Goal: Transaction & Acquisition: Book appointment/travel/reservation

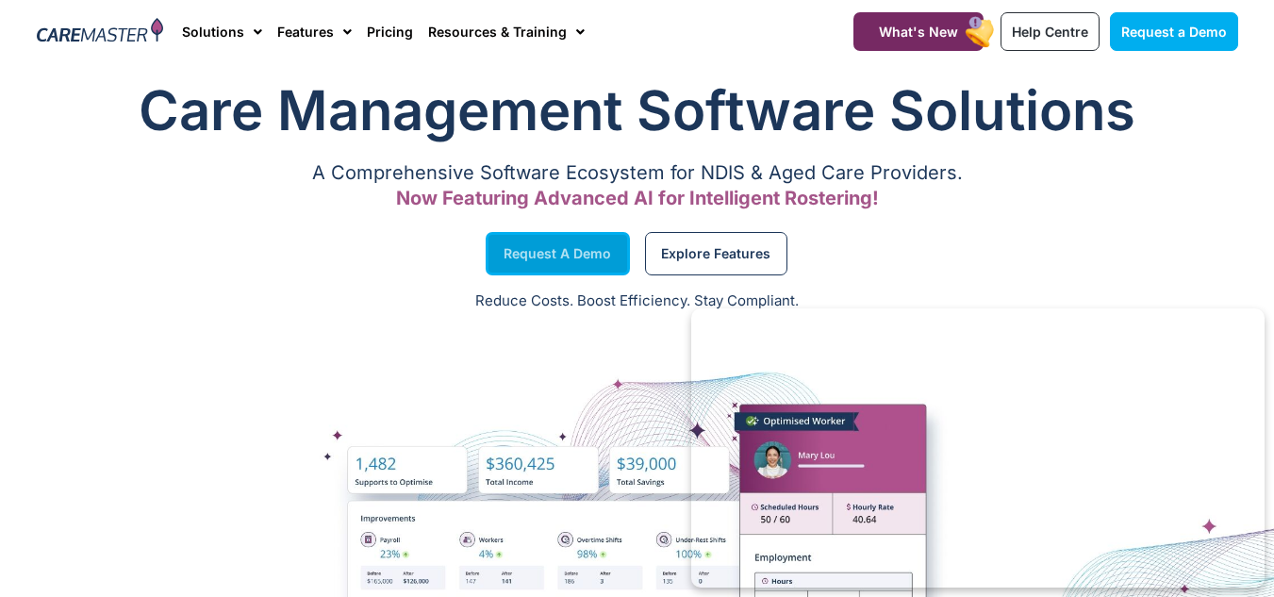
click at [556, 254] on span "Request a Demo" at bounding box center [558, 253] width 108 height 9
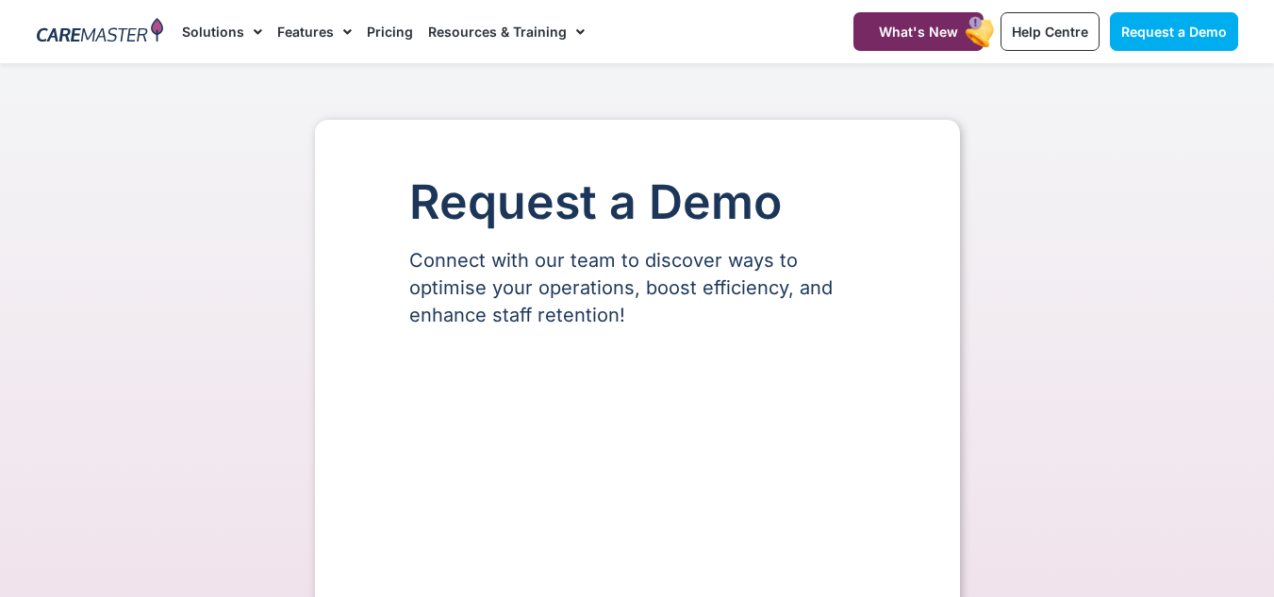
select select "**"
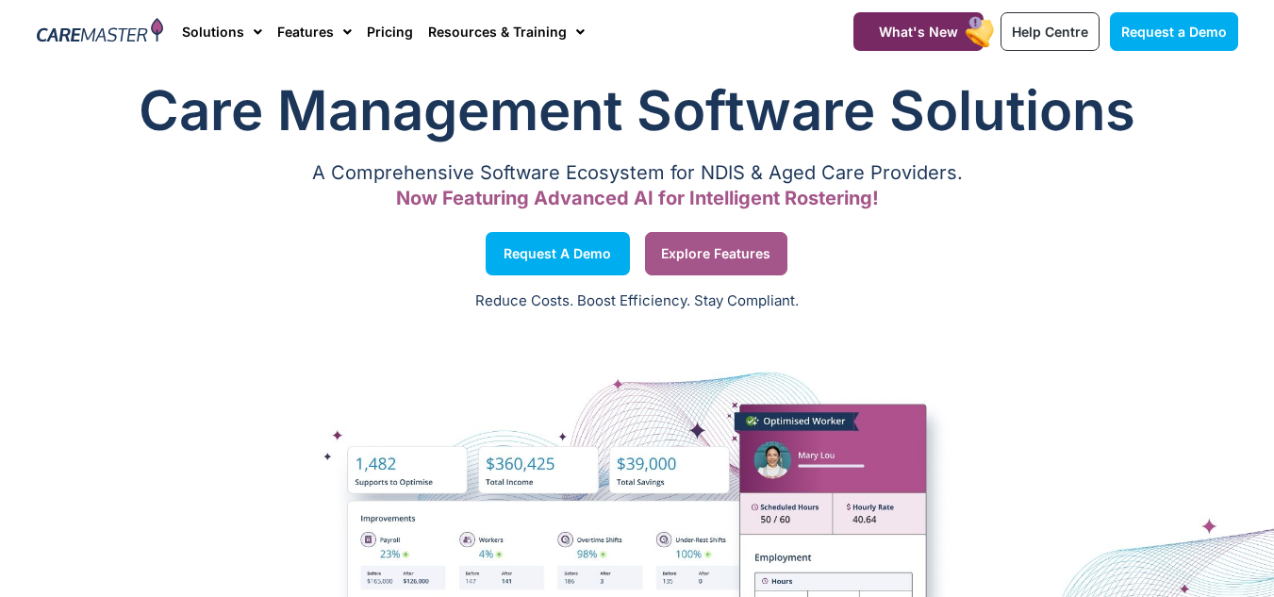
click at [732, 239] on link "Explore Features" at bounding box center [716, 253] width 142 height 43
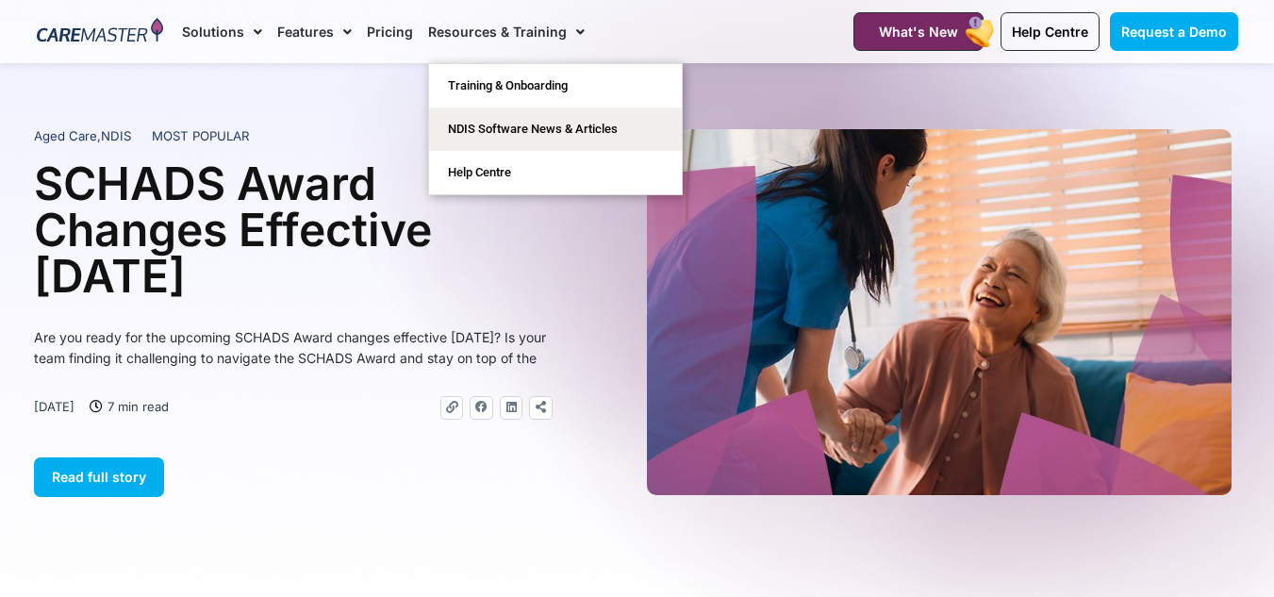
click at [574, 33] on span "Menu" at bounding box center [576, 32] width 18 height 32
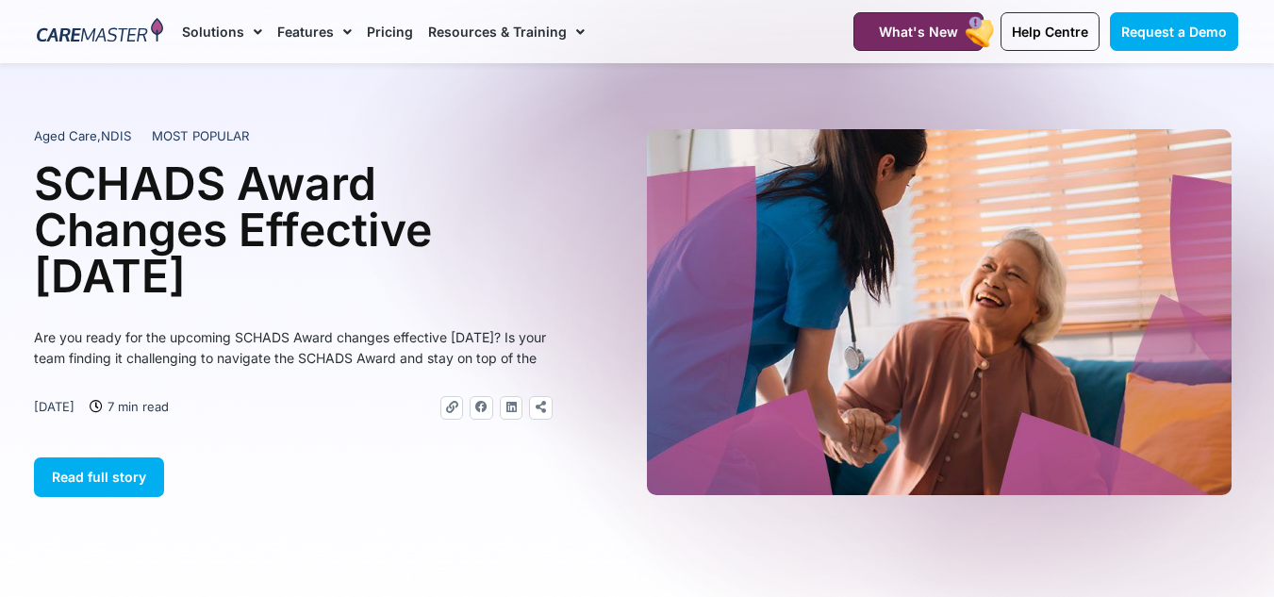
click at [574, 33] on span "Menu" at bounding box center [576, 32] width 18 height 32
click at [114, 18] on img at bounding box center [100, 32] width 127 height 28
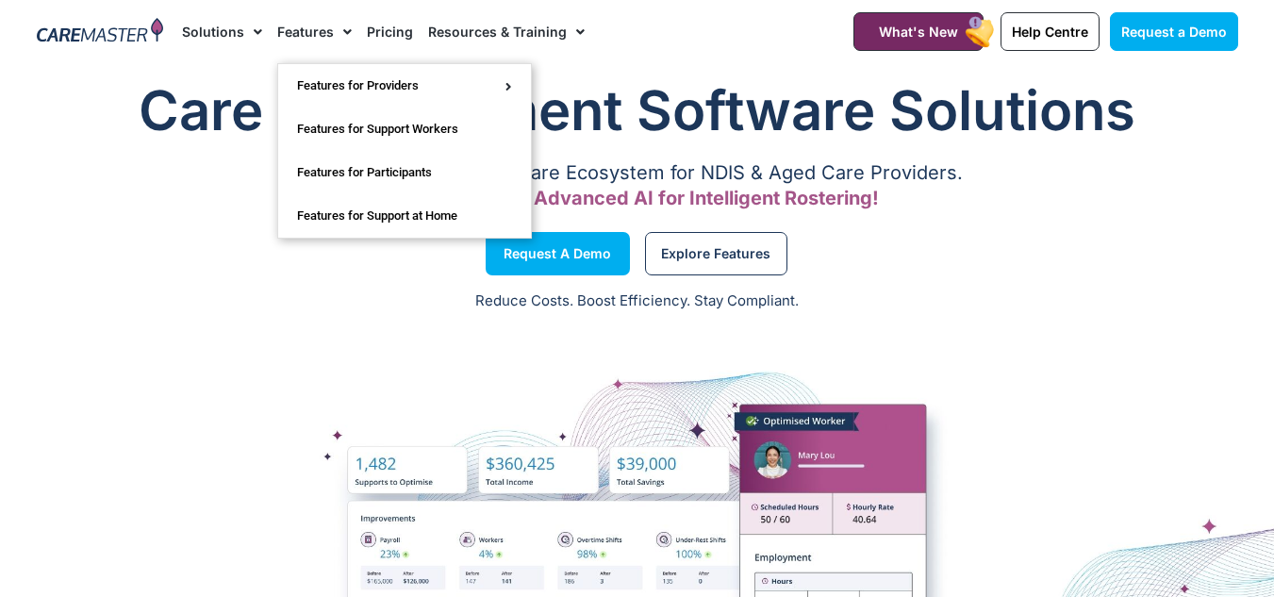
click at [285, 32] on link "Features" at bounding box center [314, 31] width 75 height 63
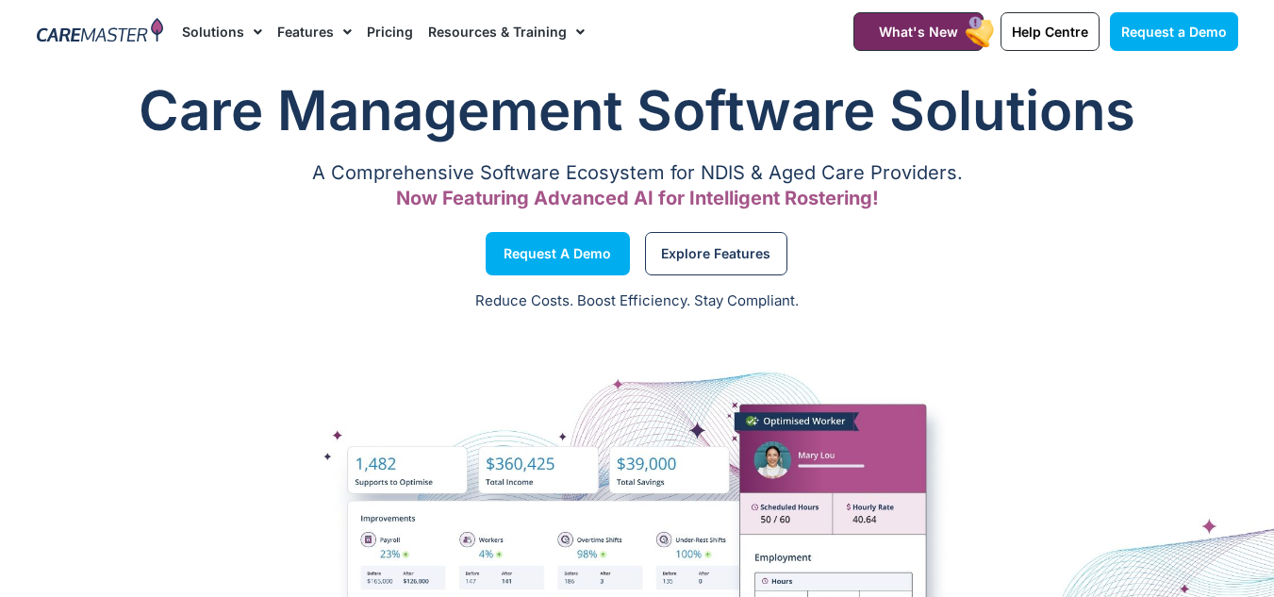
click at [285, 32] on link "Features" at bounding box center [314, 31] width 75 height 63
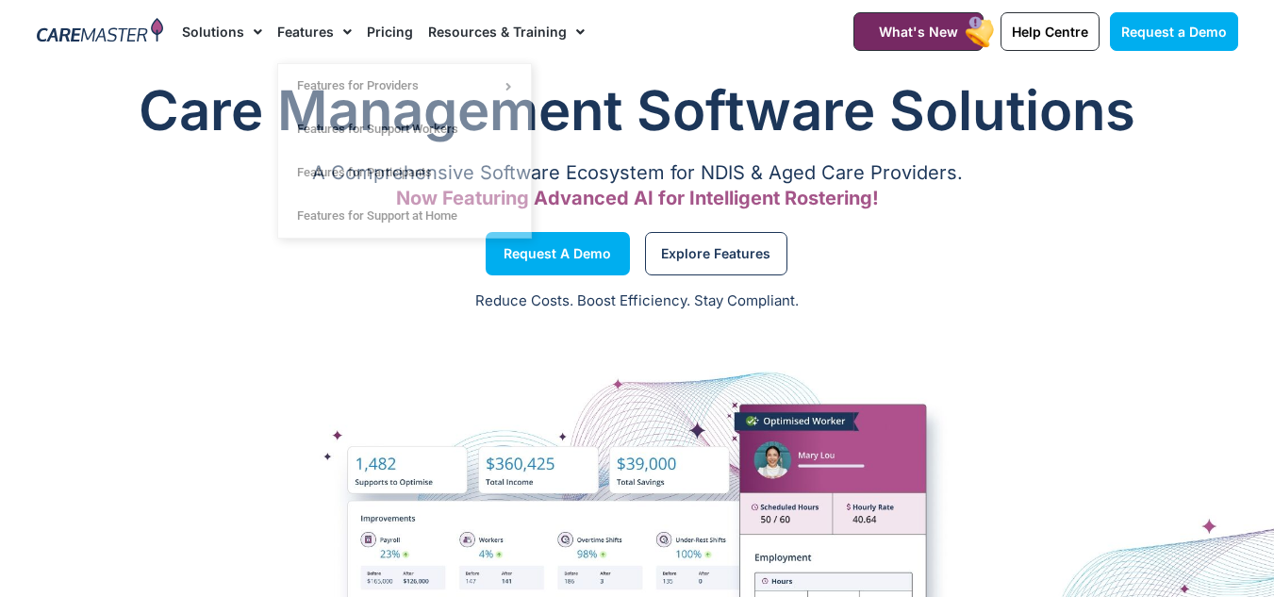
click at [390, 29] on link "Pricing" at bounding box center [390, 31] width 46 height 63
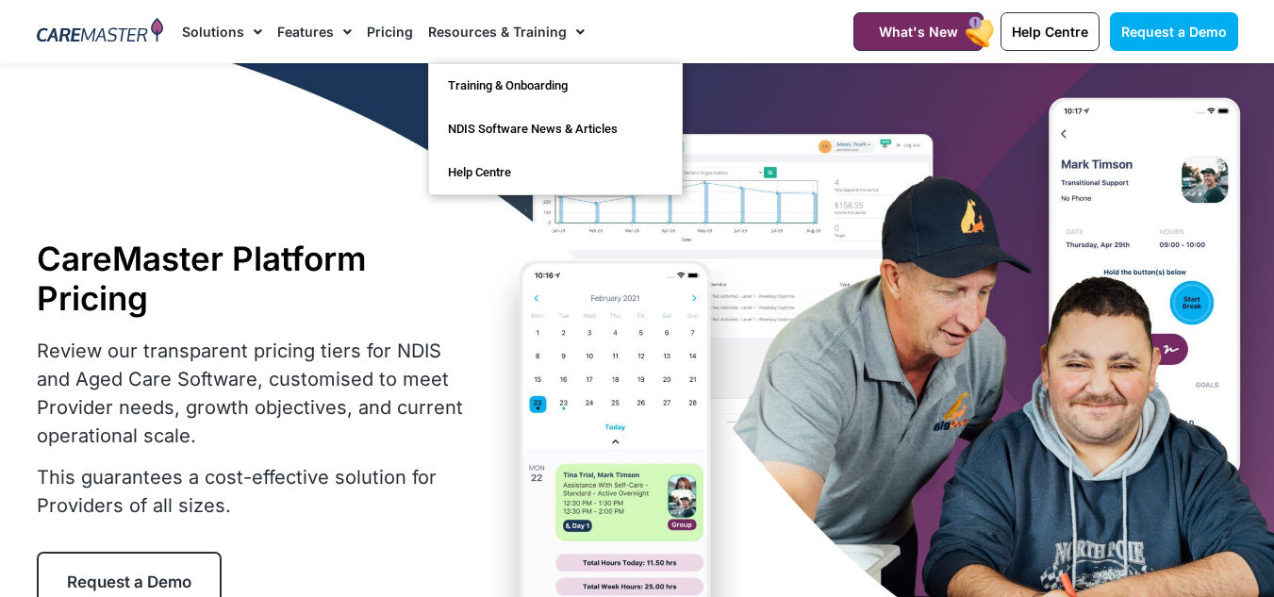
click at [77, 36] on img at bounding box center [100, 32] width 127 height 28
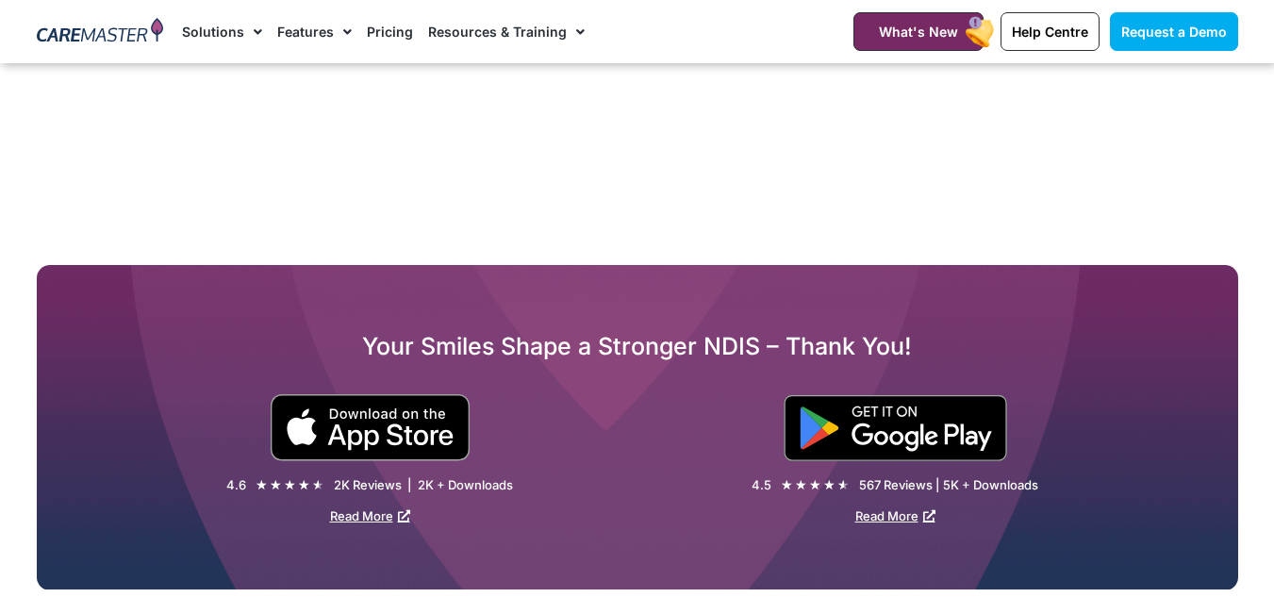
scroll to position [2735, 0]
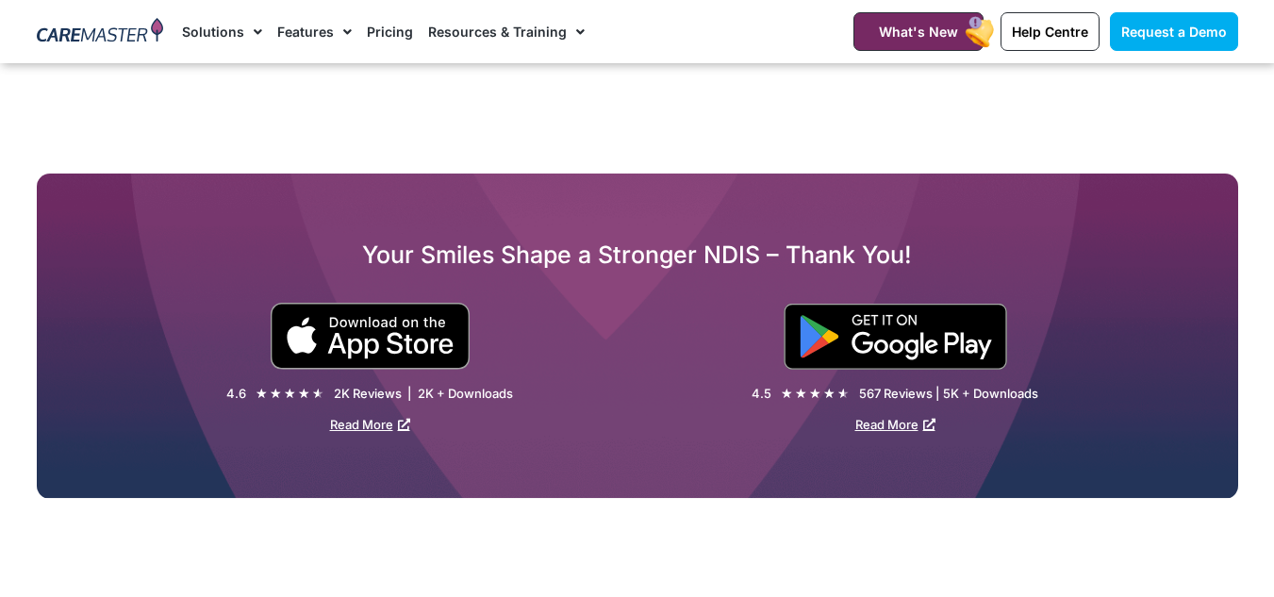
click at [815, 323] on img at bounding box center [896, 337] width 224 height 66
